Goal: Information Seeking & Learning: Learn about a topic

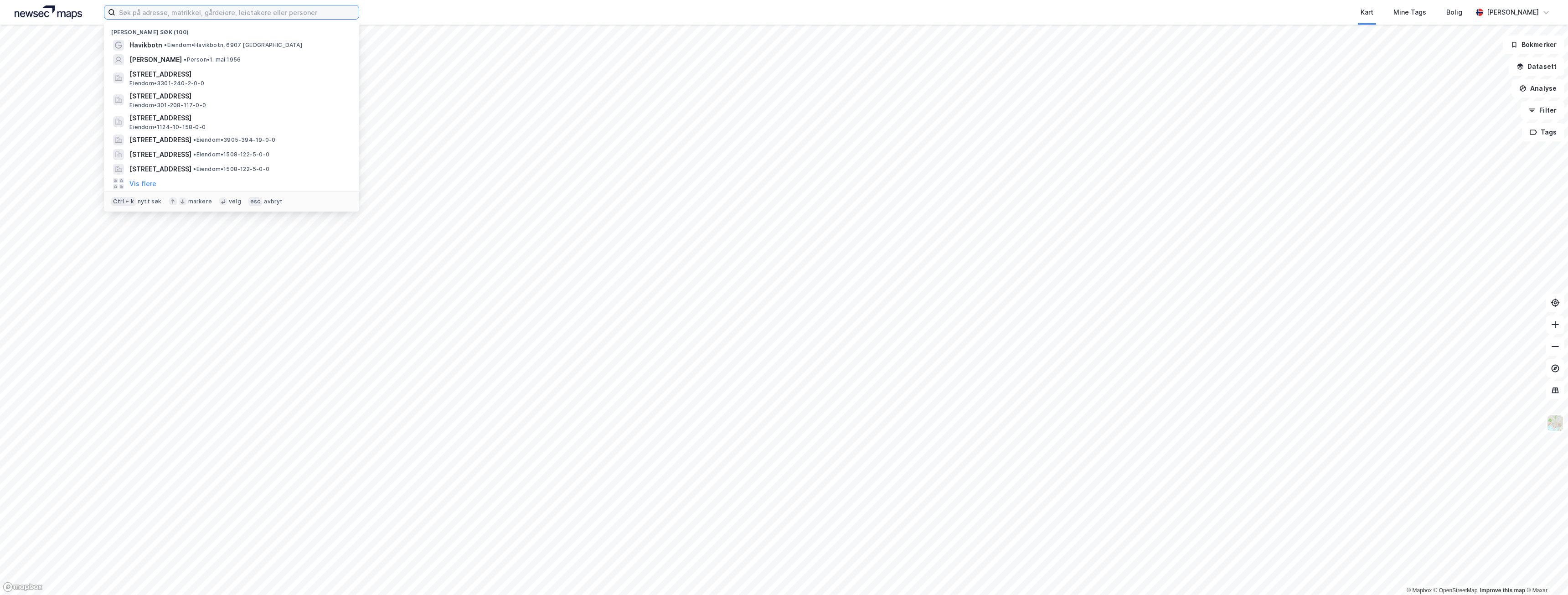
click at [269, 18] on input at bounding box center [237, 12] width 243 height 13
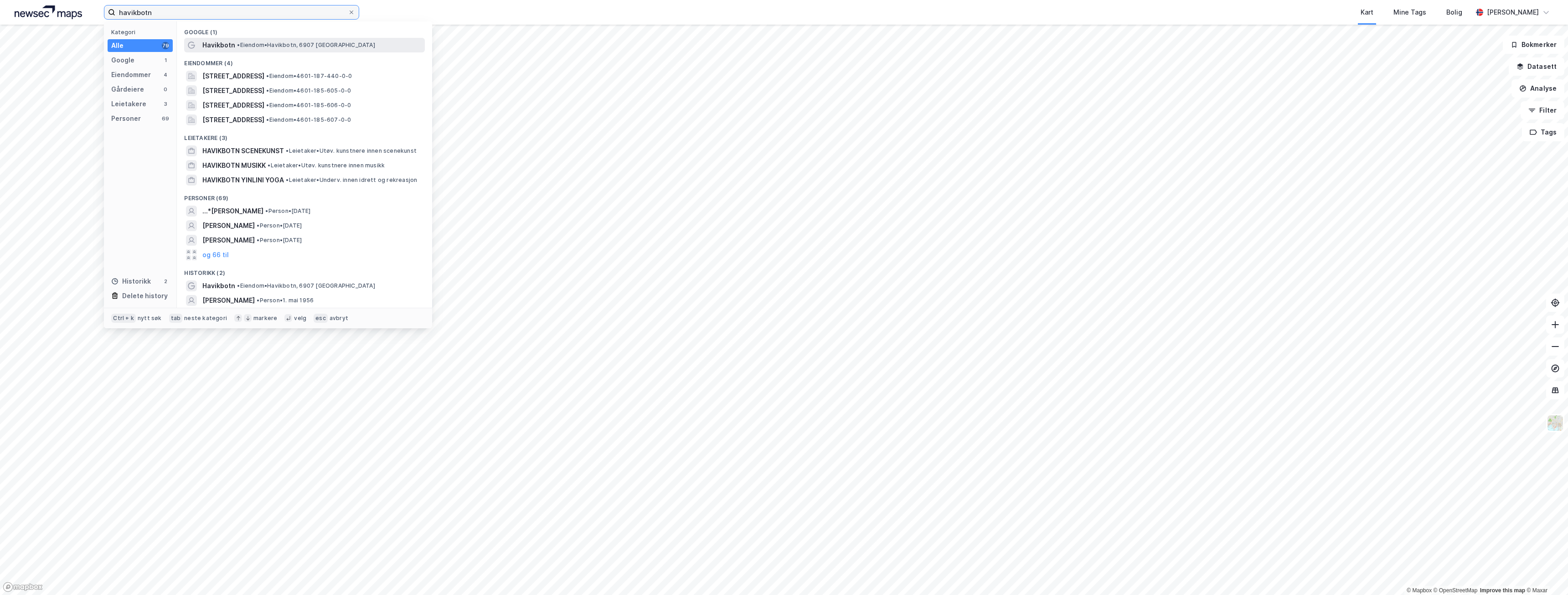
type input "havikbotn"
click at [253, 47] on span "• [PERSON_NAME], 6907 [GEOGRAPHIC_DATA]" at bounding box center [306, 45] width 138 height 7
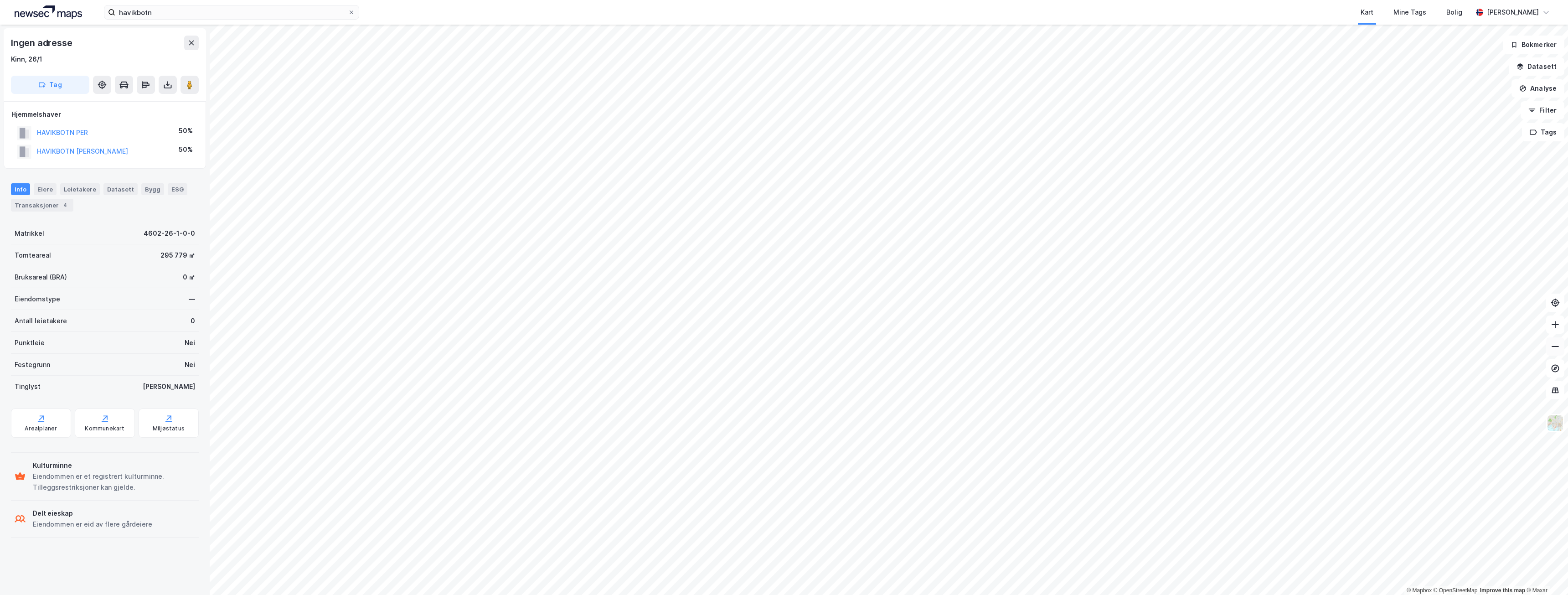
click at [1556, 351] on button at bounding box center [1555, 347] width 18 height 18
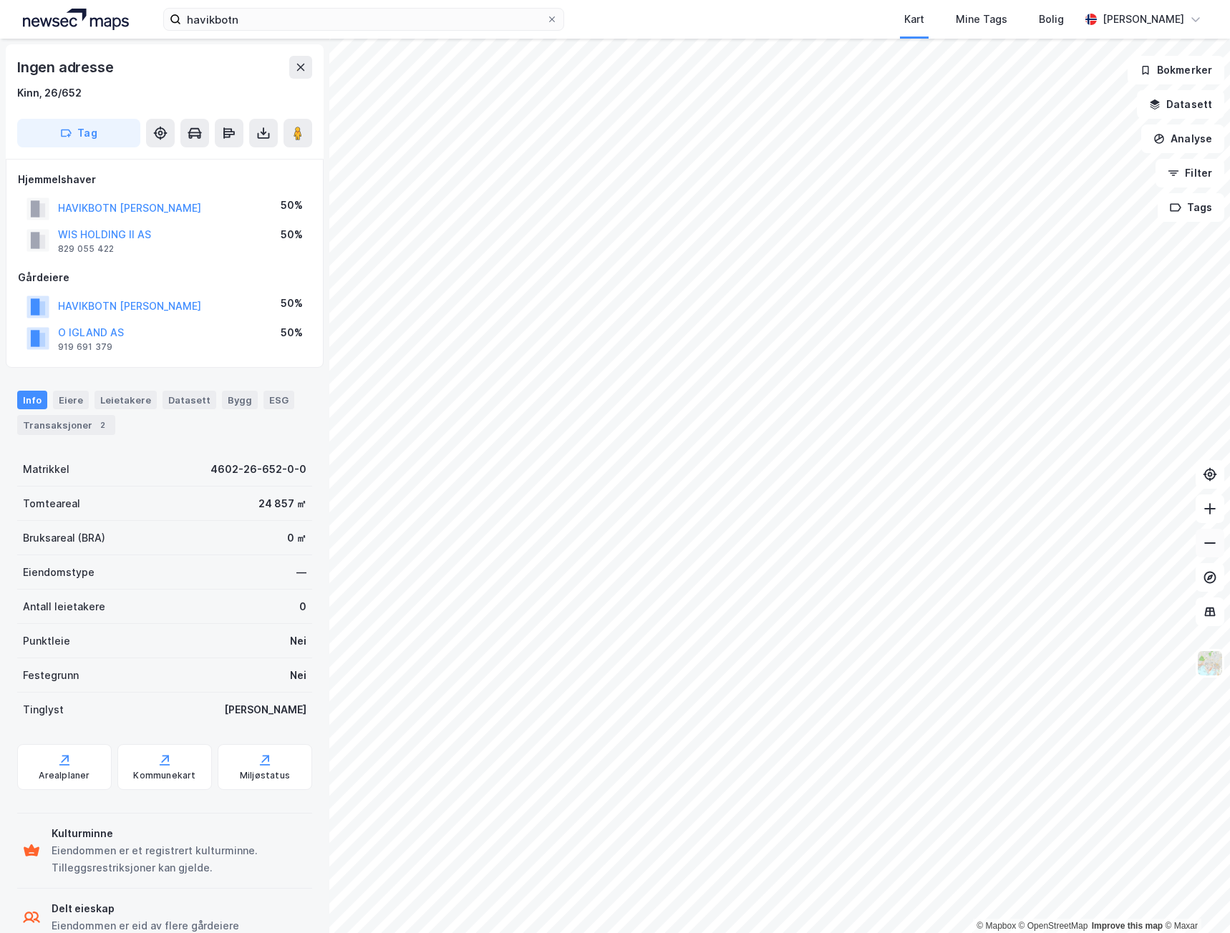
click at [1216, 548] on icon at bounding box center [1209, 543] width 14 height 14
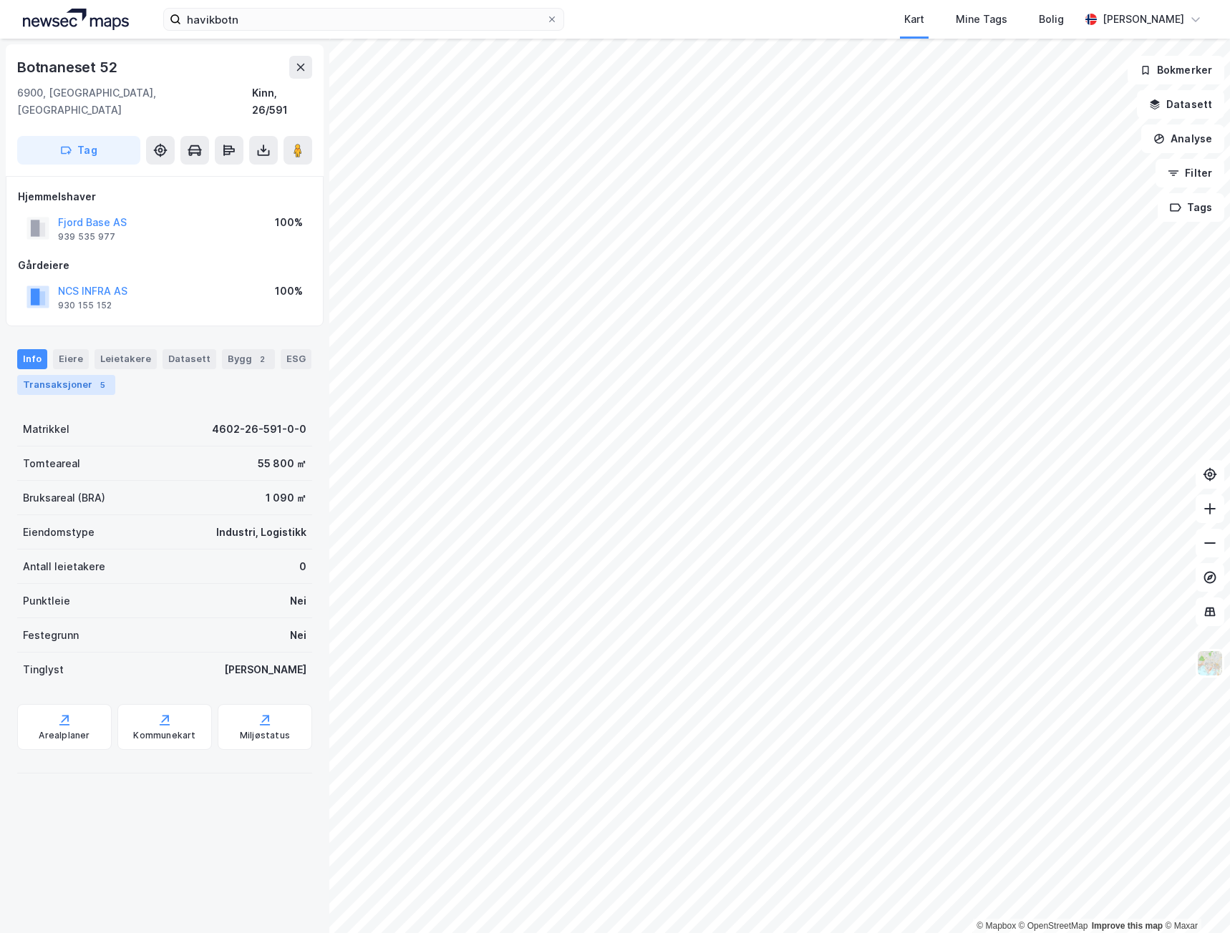
click at [63, 375] on div "Transaksjoner 5" at bounding box center [66, 385] width 98 height 20
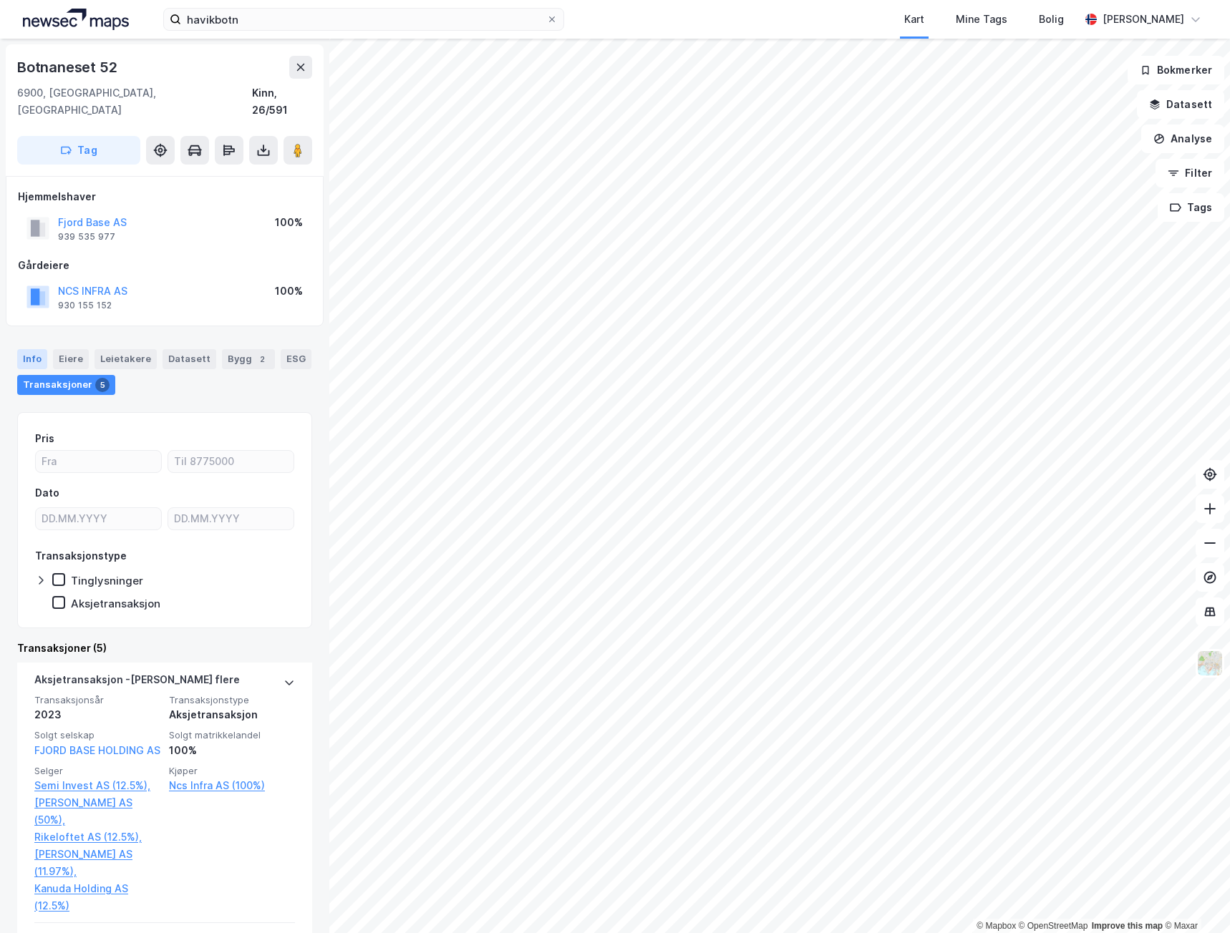
click at [37, 349] on div "Info" at bounding box center [32, 359] width 30 height 20
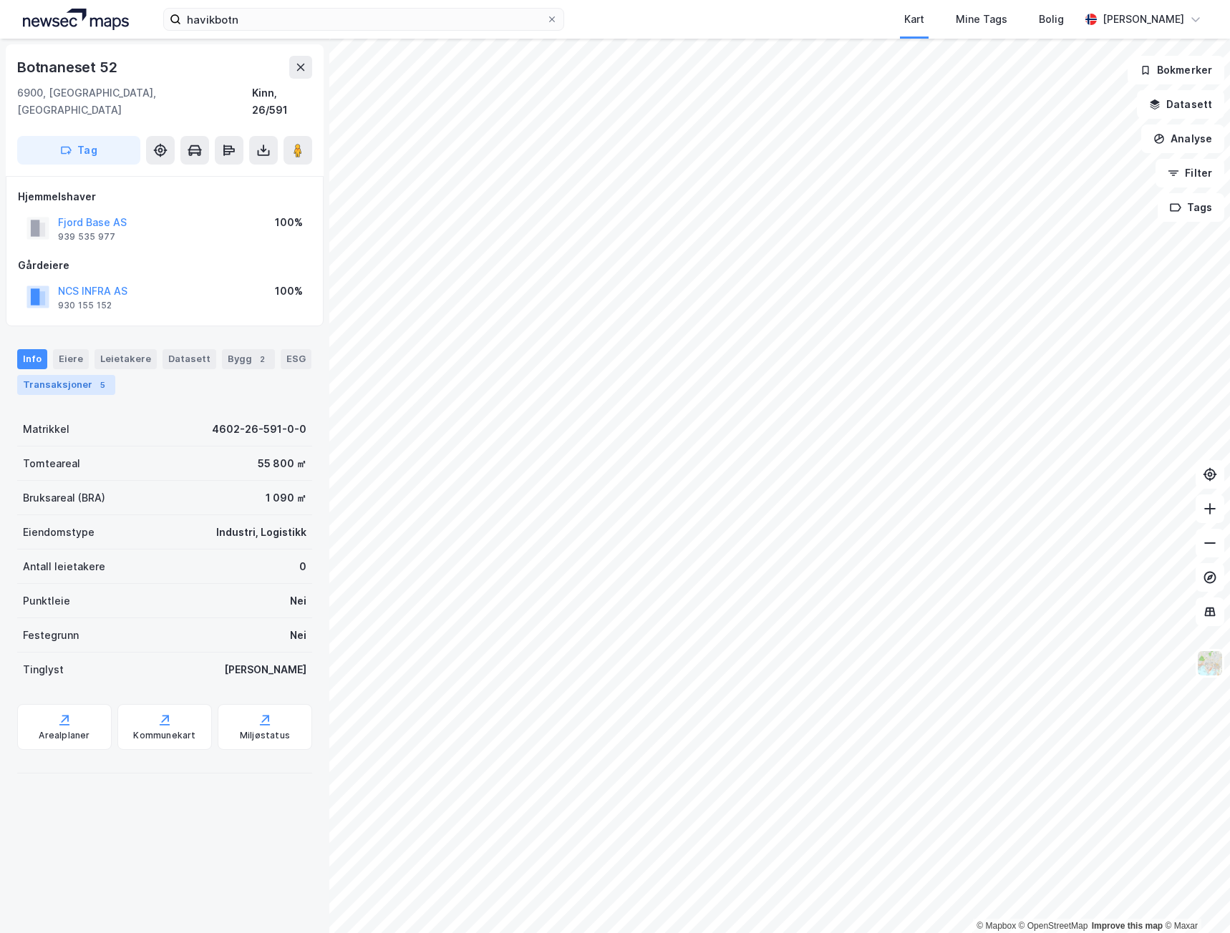
click at [85, 375] on div "Transaksjoner 5" at bounding box center [66, 385] width 98 height 20
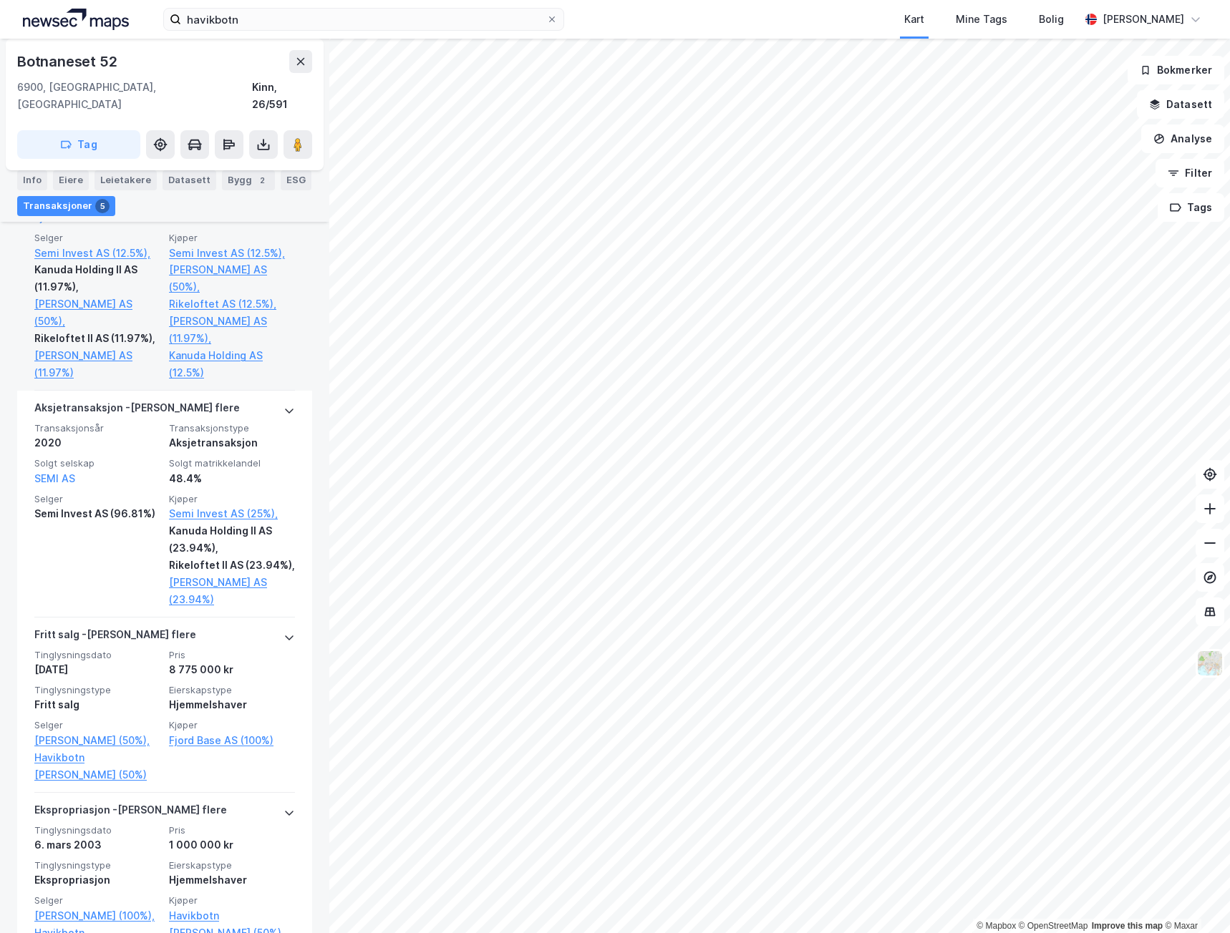
scroll to position [795, 0]
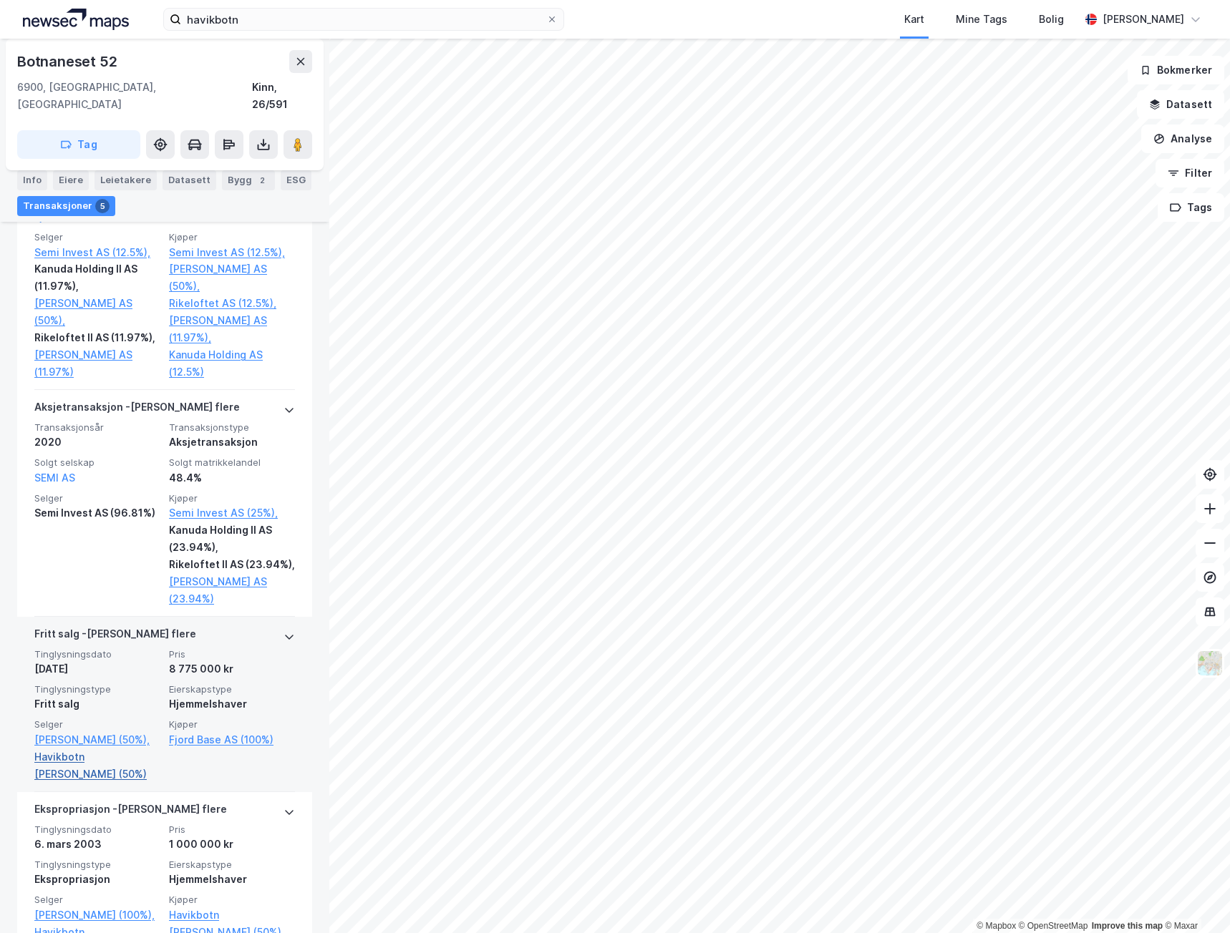
click at [118, 749] on link "Havikbotn [PERSON_NAME] (50%)" at bounding box center [97, 766] width 126 height 34
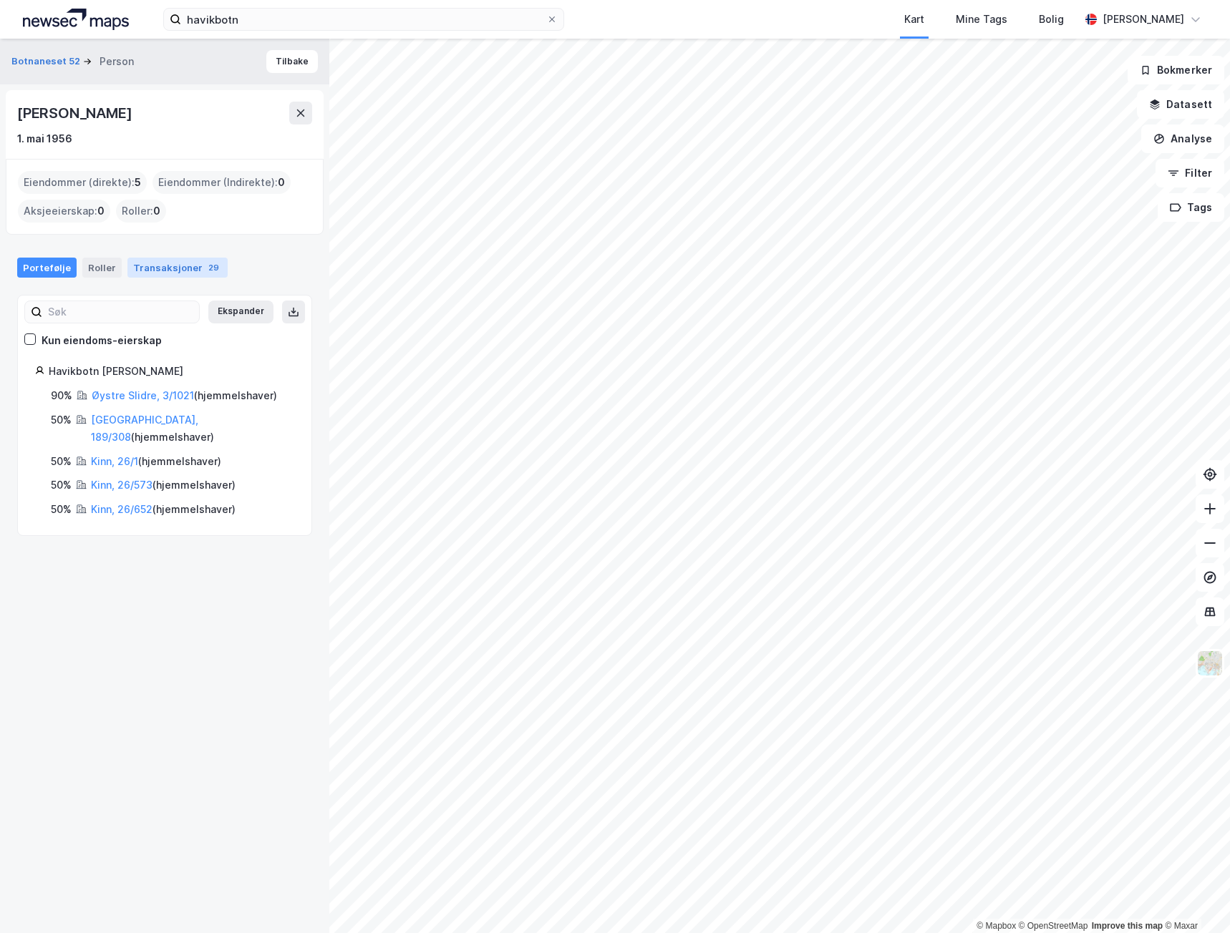
click at [150, 271] on div "Transaksjoner 29" at bounding box center [177, 268] width 100 height 20
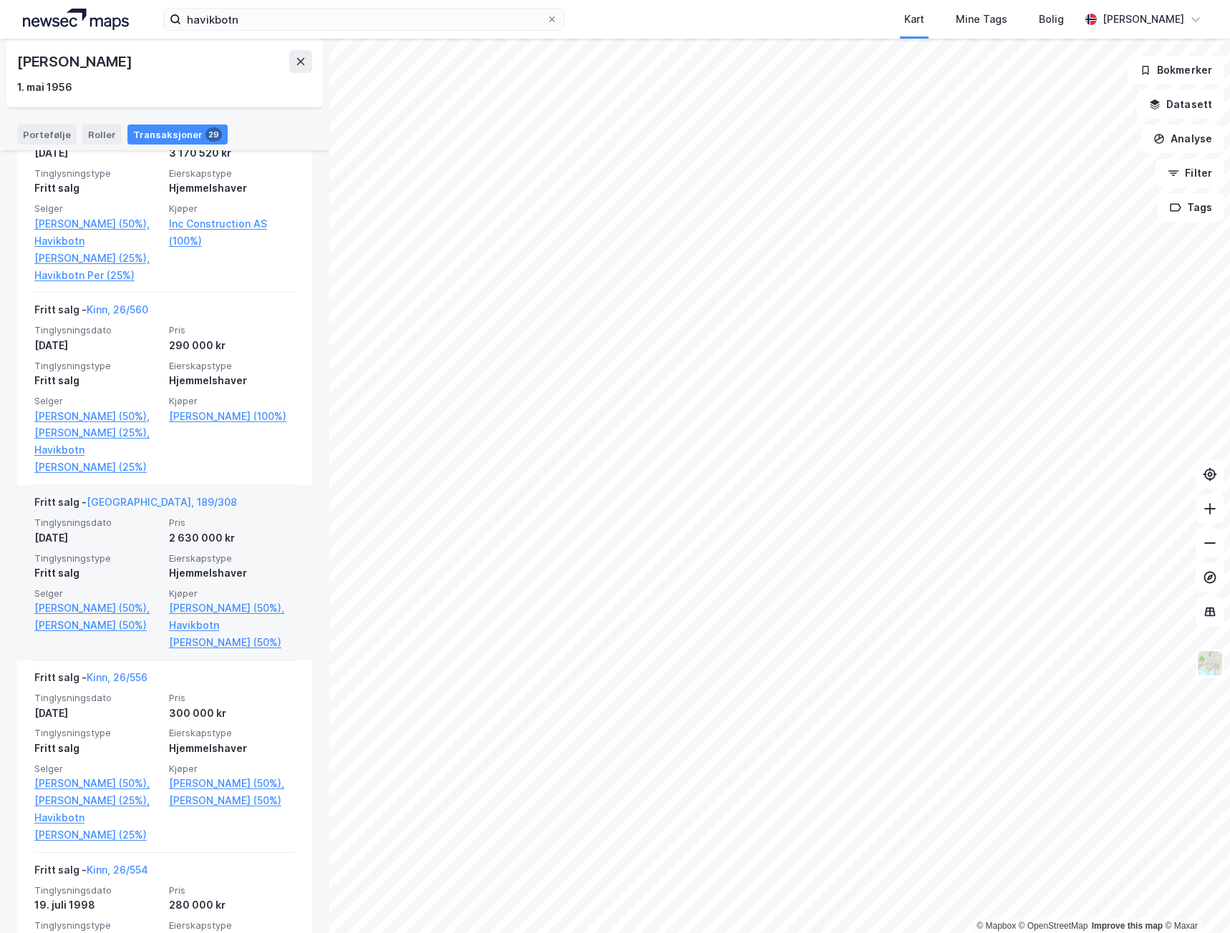
scroll to position [4151, 0]
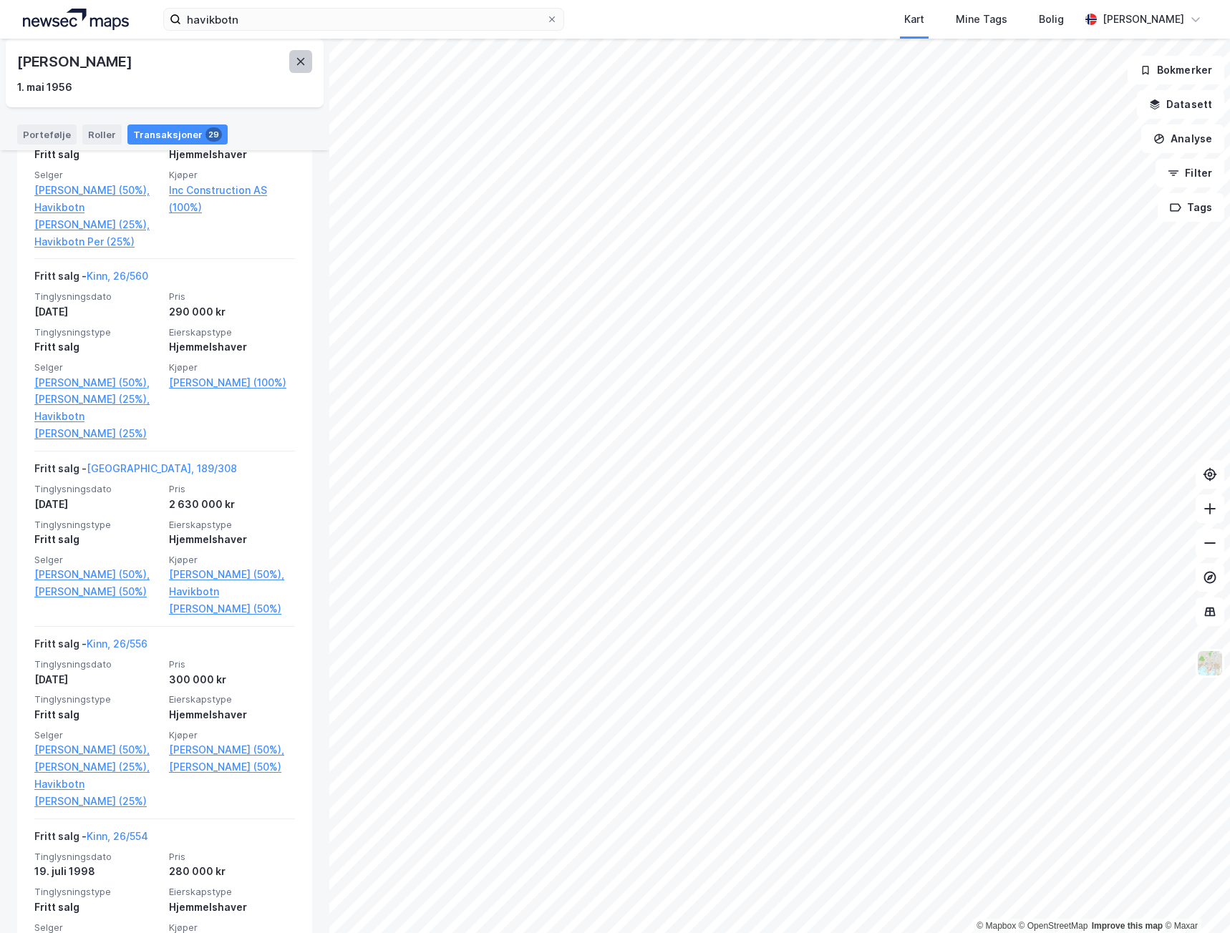
click at [303, 64] on icon at bounding box center [301, 61] width 8 height 7
